Goal: Task Accomplishment & Management: Complete application form

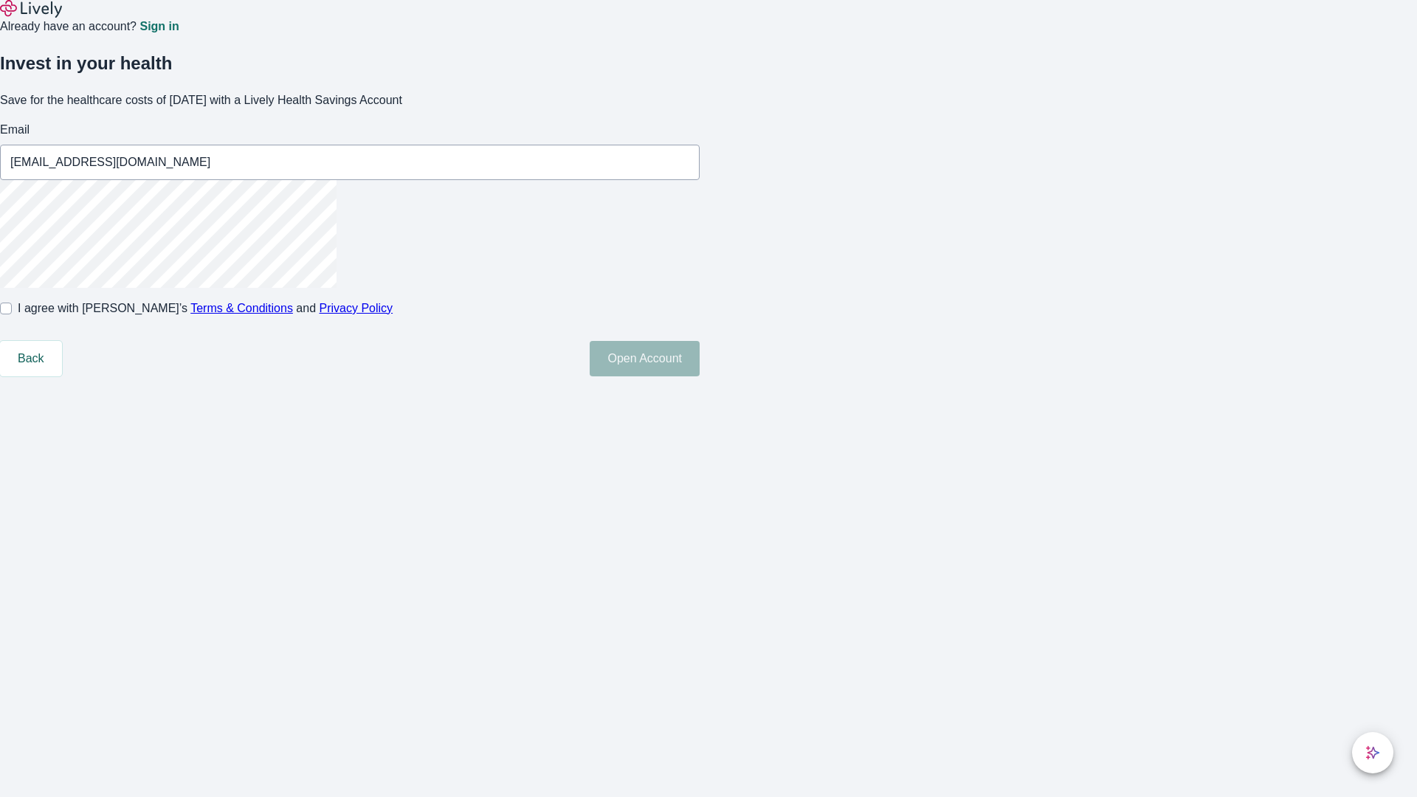
click at [12, 314] on input "I agree with Lively’s Terms & Conditions and Privacy Policy" at bounding box center [6, 309] width 12 height 12
checkbox input "true"
click at [700, 376] on button "Open Account" at bounding box center [645, 358] width 110 height 35
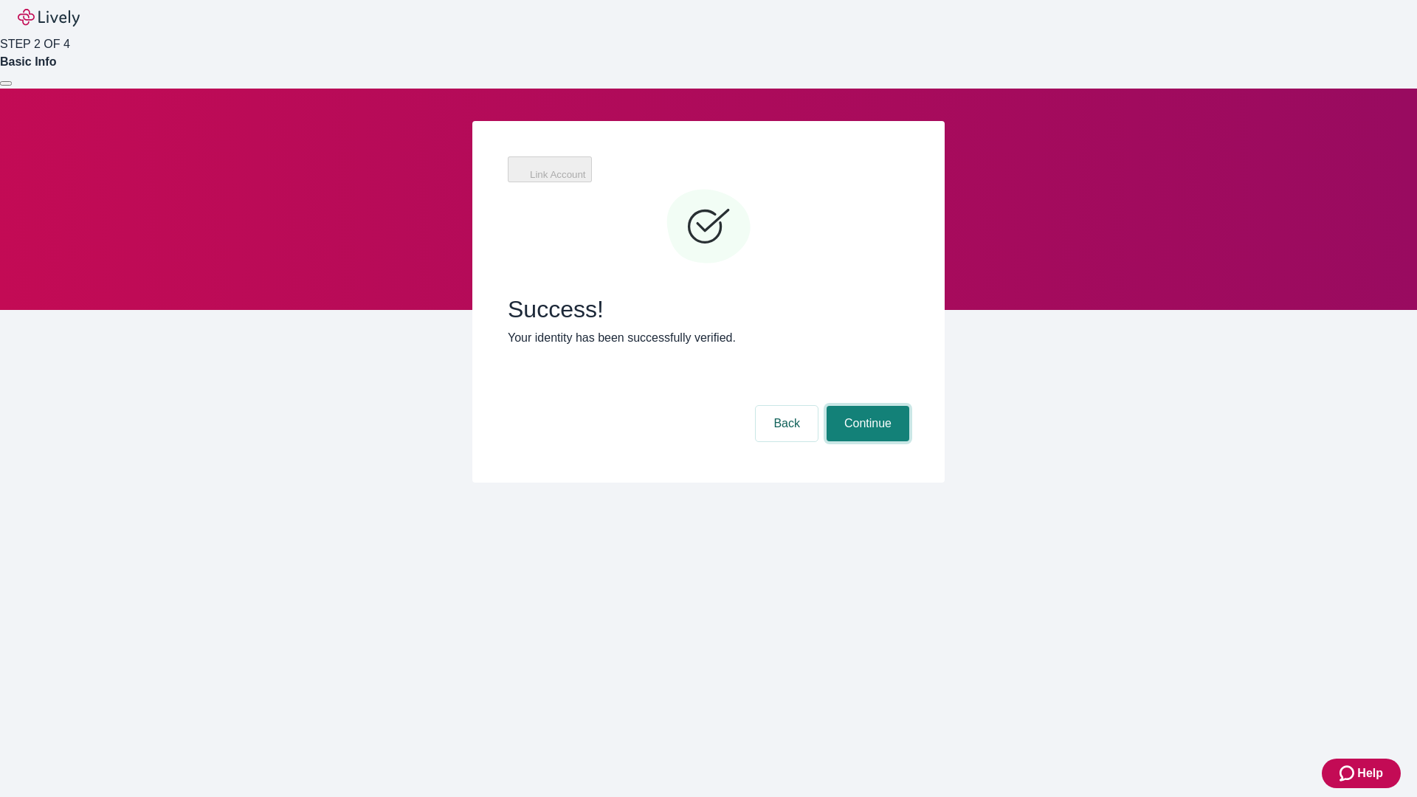
click at [866, 406] on button "Continue" at bounding box center [868, 423] width 83 height 35
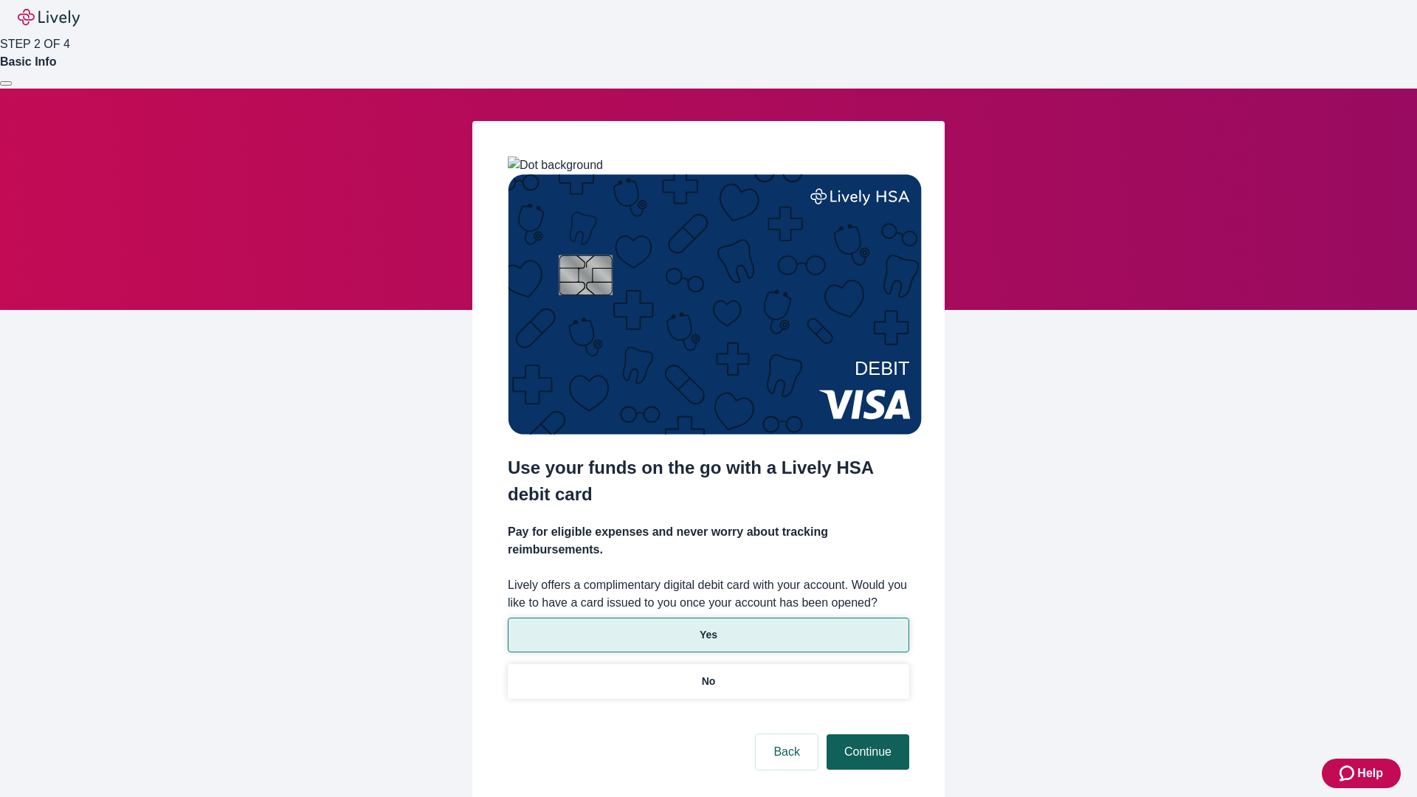
click at [708, 674] on p "No" at bounding box center [709, 681] width 14 height 15
click at [866, 734] on button "Continue" at bounding box center [868, 751] width 83 height 35
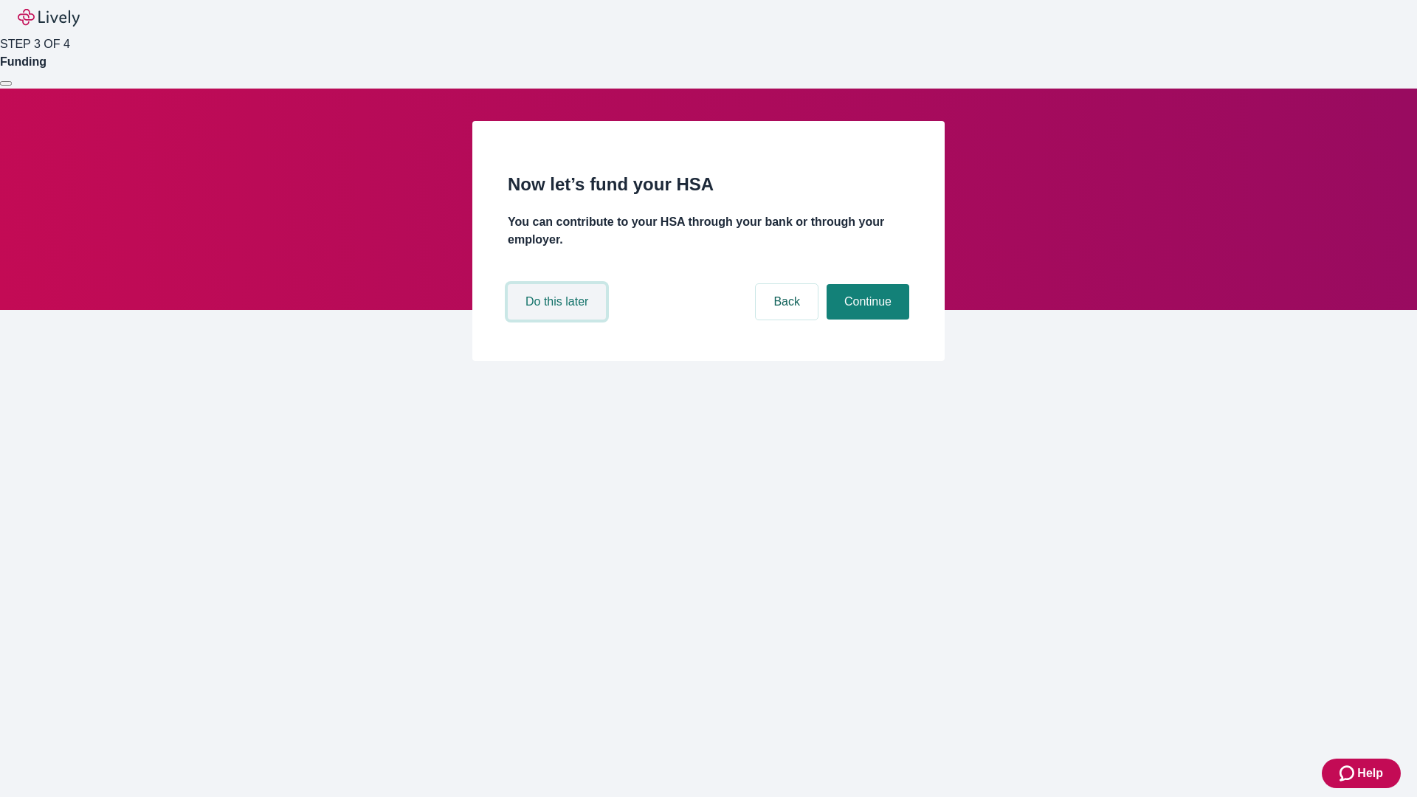
click at [559, 320] on button "Do this later" at bounding box center [557, 301] width 98 height 35
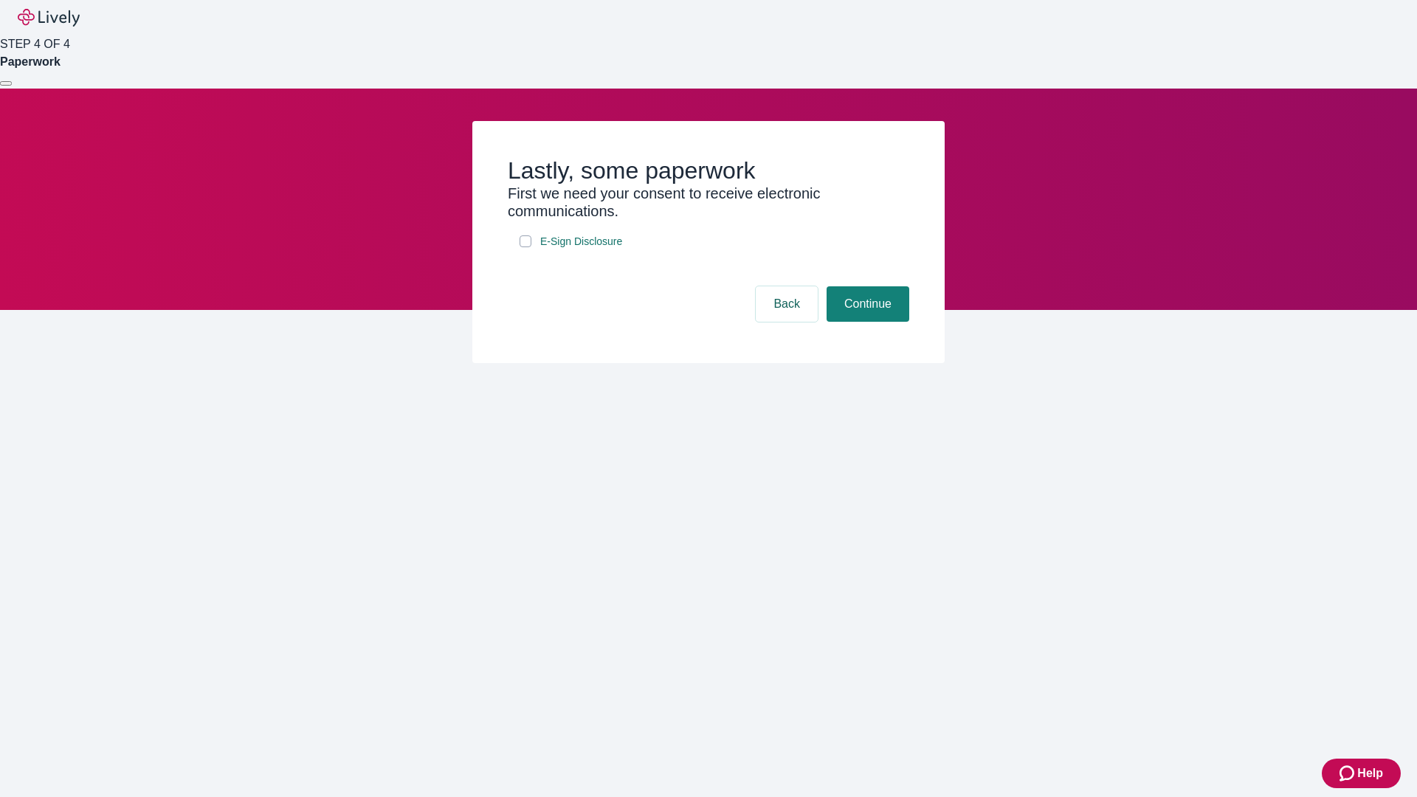
click at [525, 247] on input "E-Sign Disclosure" at bounding box center [526, 241] width 12 height 12
checkbox input "true"
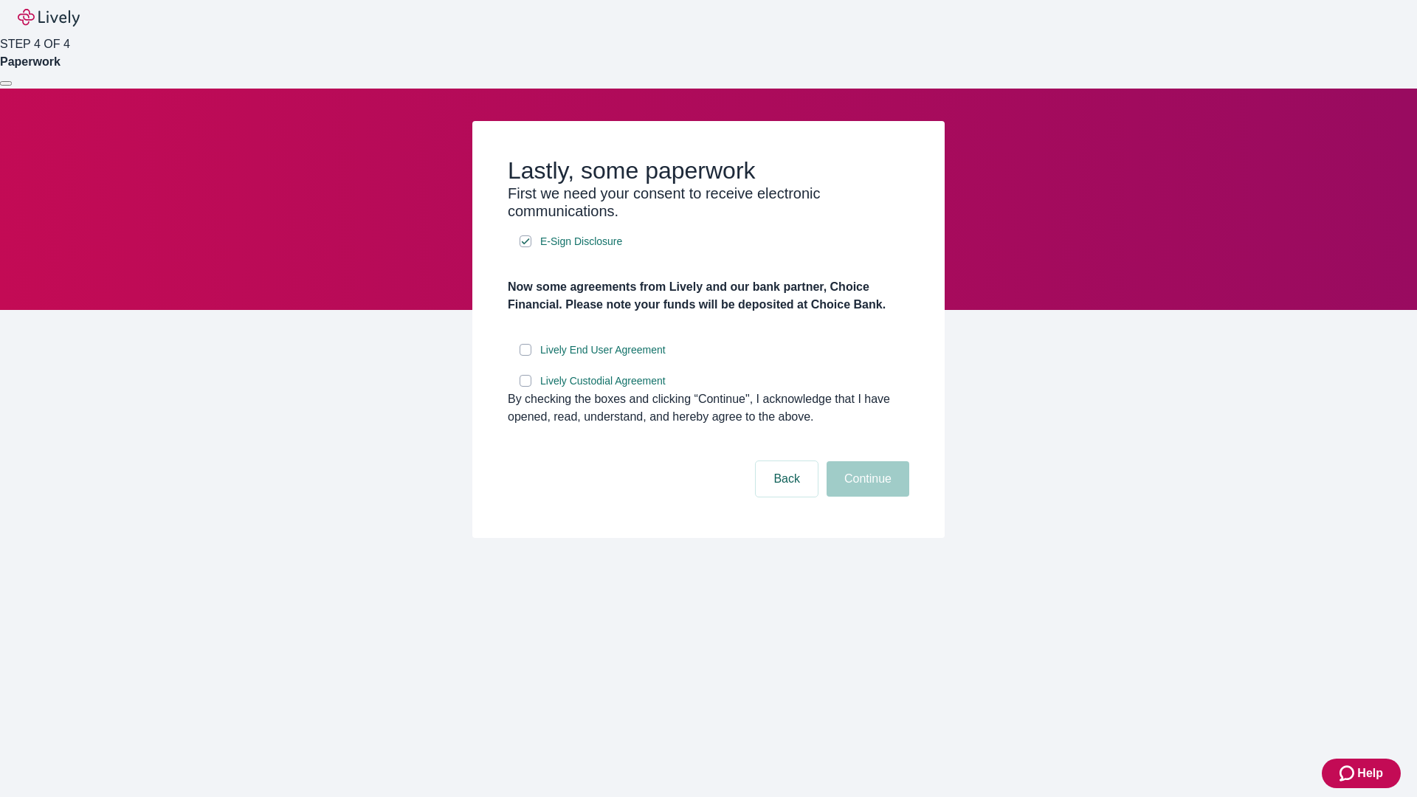
click at [525, 356] on input "Lively End User Agreement" at bounding box center [526, 350] width 12 height 12
checkbox input "true"
click at [525, 387] on input "Lively Custodial Agreement" at bounding box center [526, 381] width 12 height 12
checkbox input "true"
click at [866, 497] on button "Continue" at bounding box center [868, 478] width 83 height 35
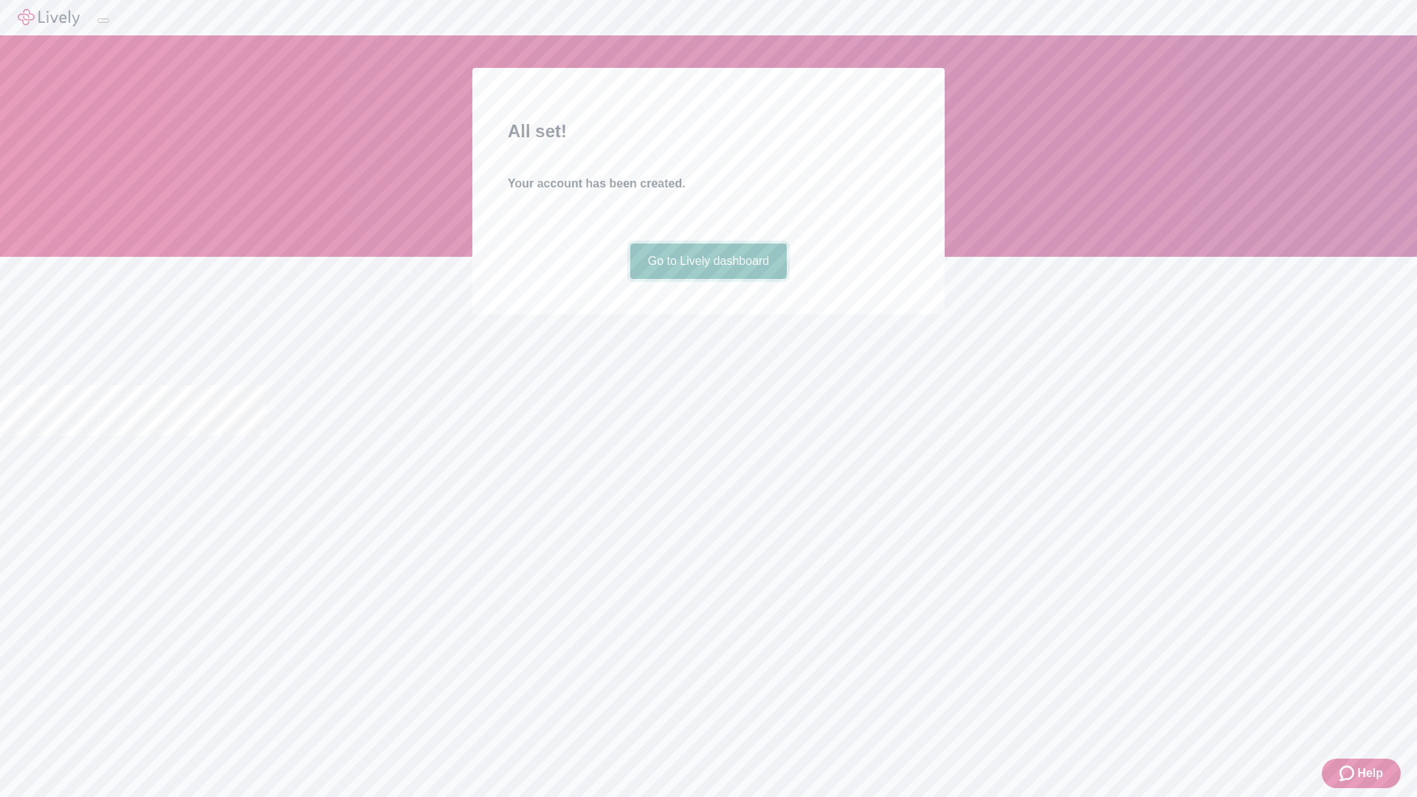
click at [708, 279] on link "Go to Lively dashboard" at bounding box center [708, 261] width 157 height 35
